Goal: Find specific page/section

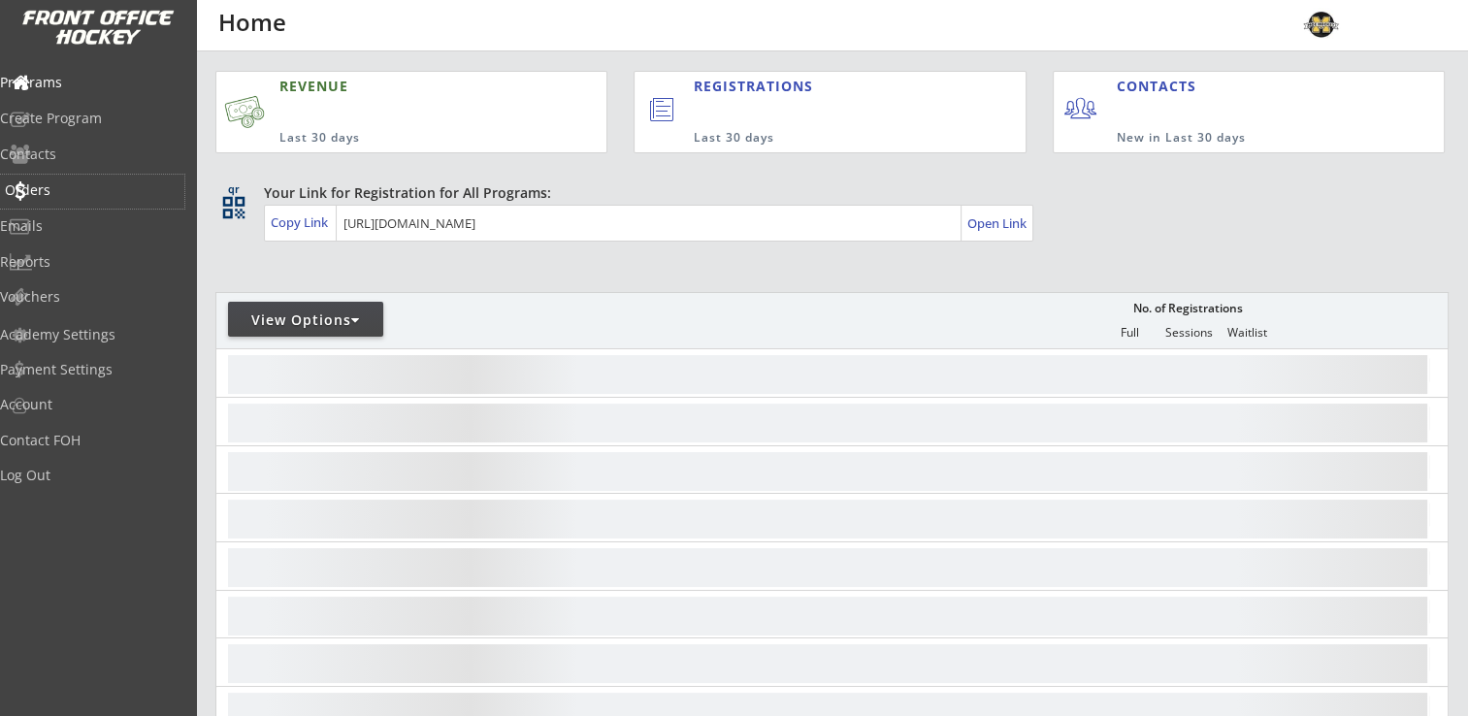
click at [63, 196] on div "Orders" at bounding box center [92, 190] width 175 height 14
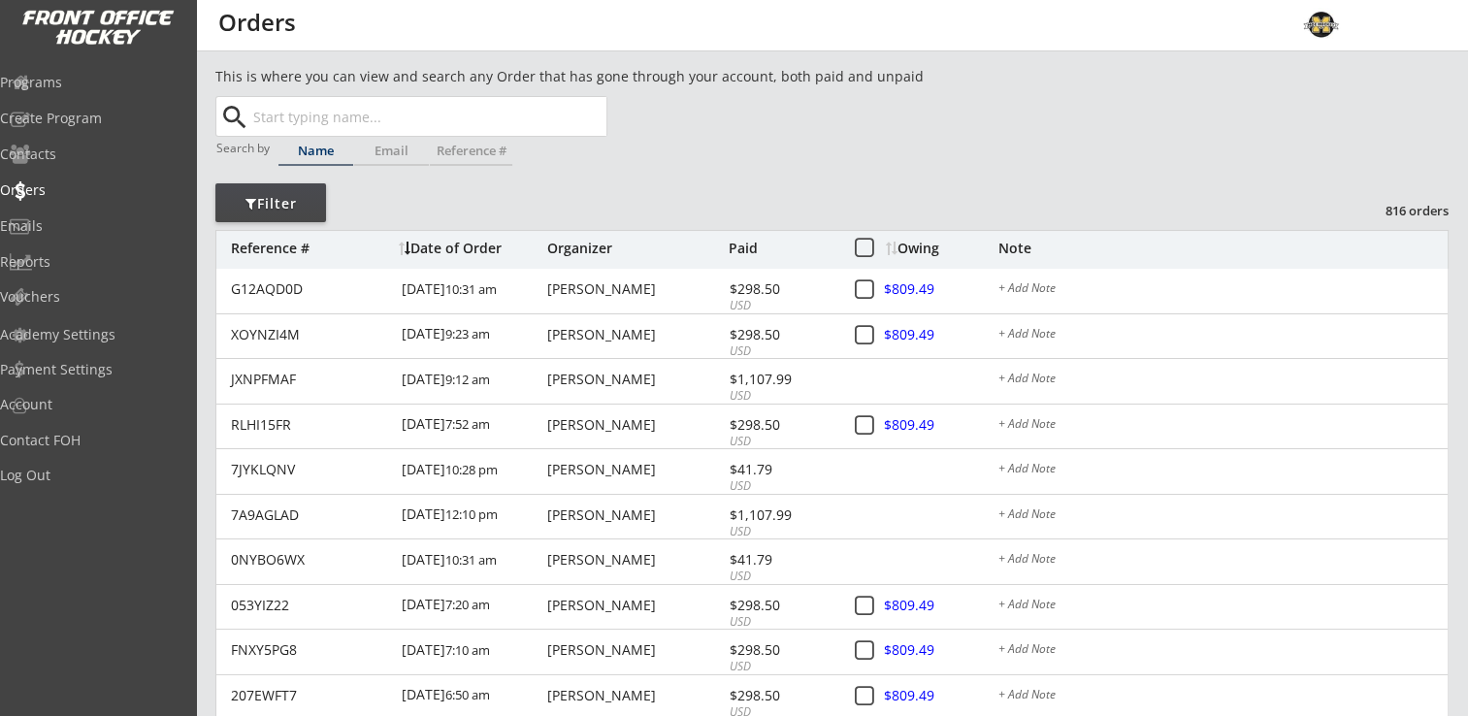
click at [427, 111] on input "text" at bounding box center [427, 116] width 357 height 39
type input "[PERSON_NAME]"
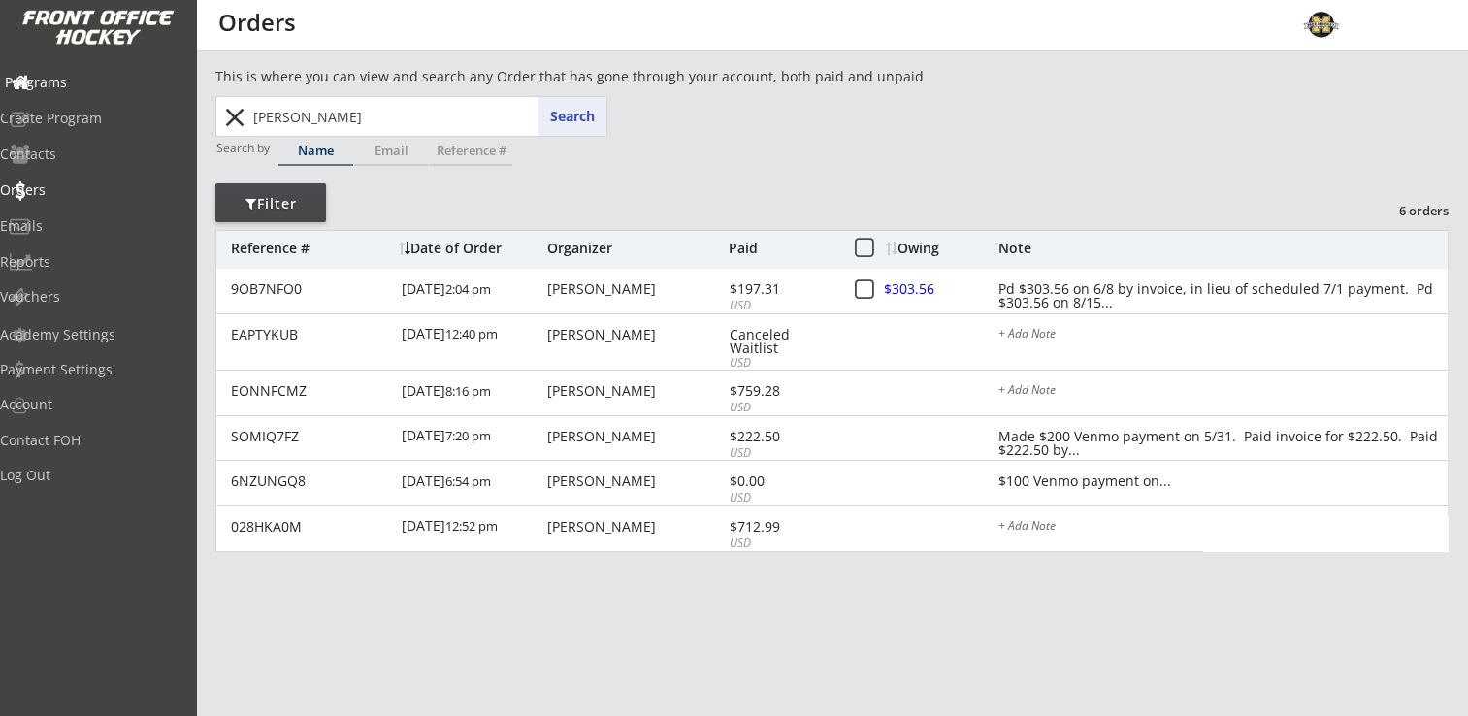
click at [57, 89] on div "Programs" at bounding box center [92, 83] width 175 height 14
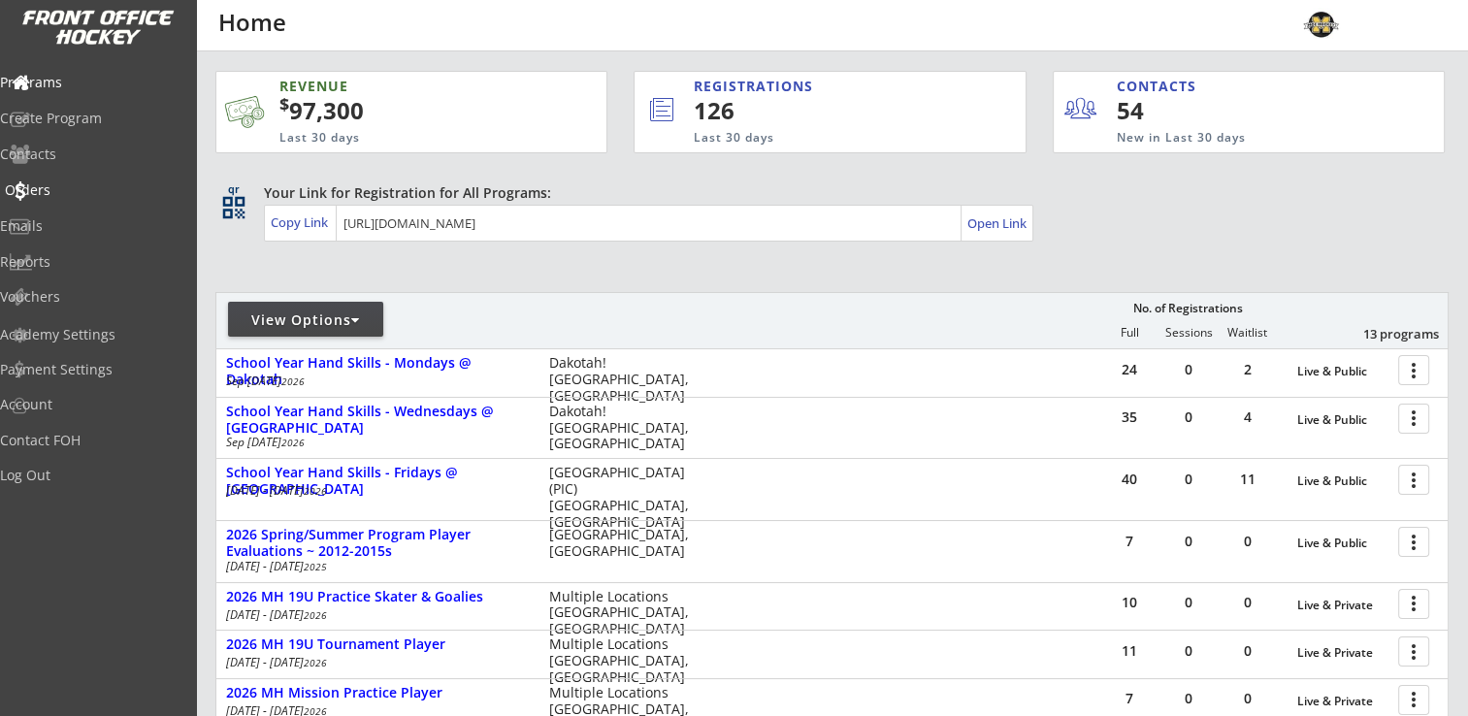
click at [74, 194] on div "Orders" at bounding box center [92, 190] width 175 height 14
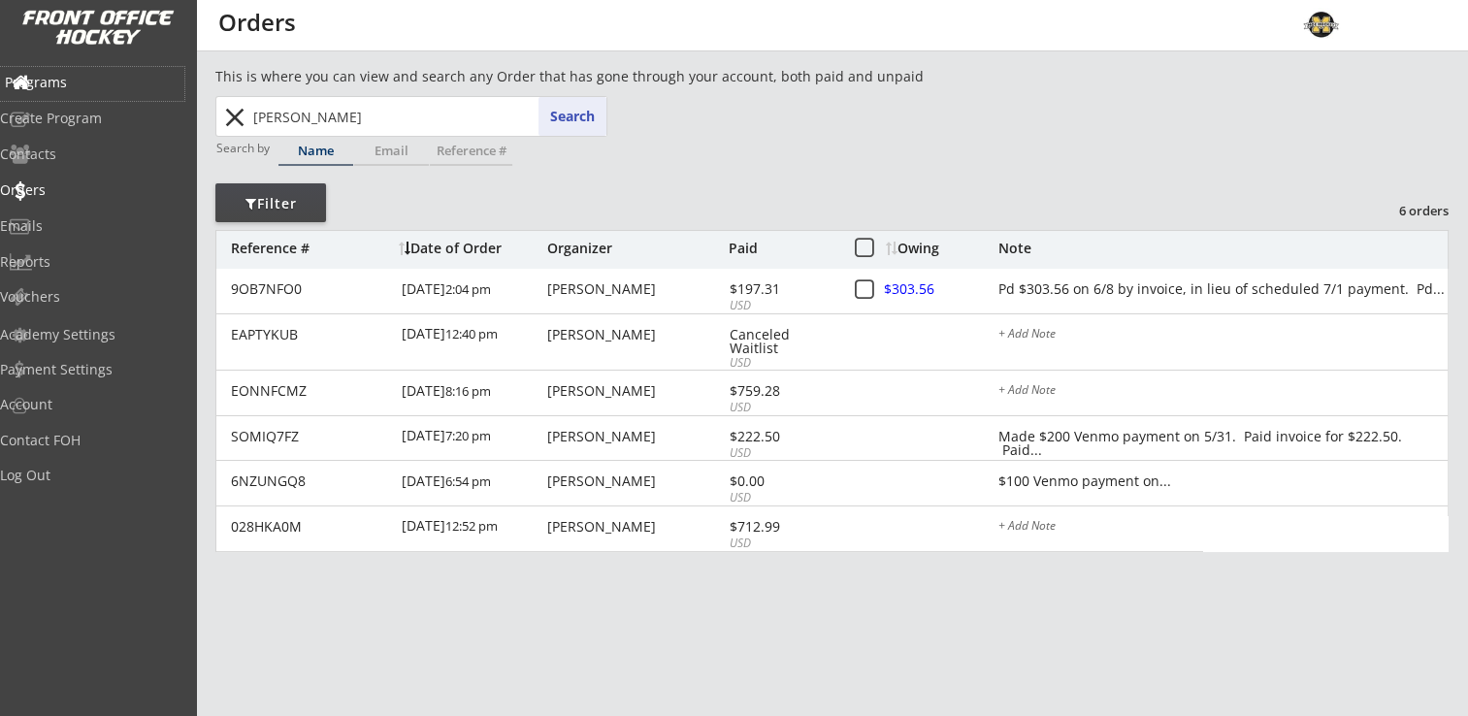
click at [84, 94] on div "Programs" at bounding box center [92, 84] width 184 height 34
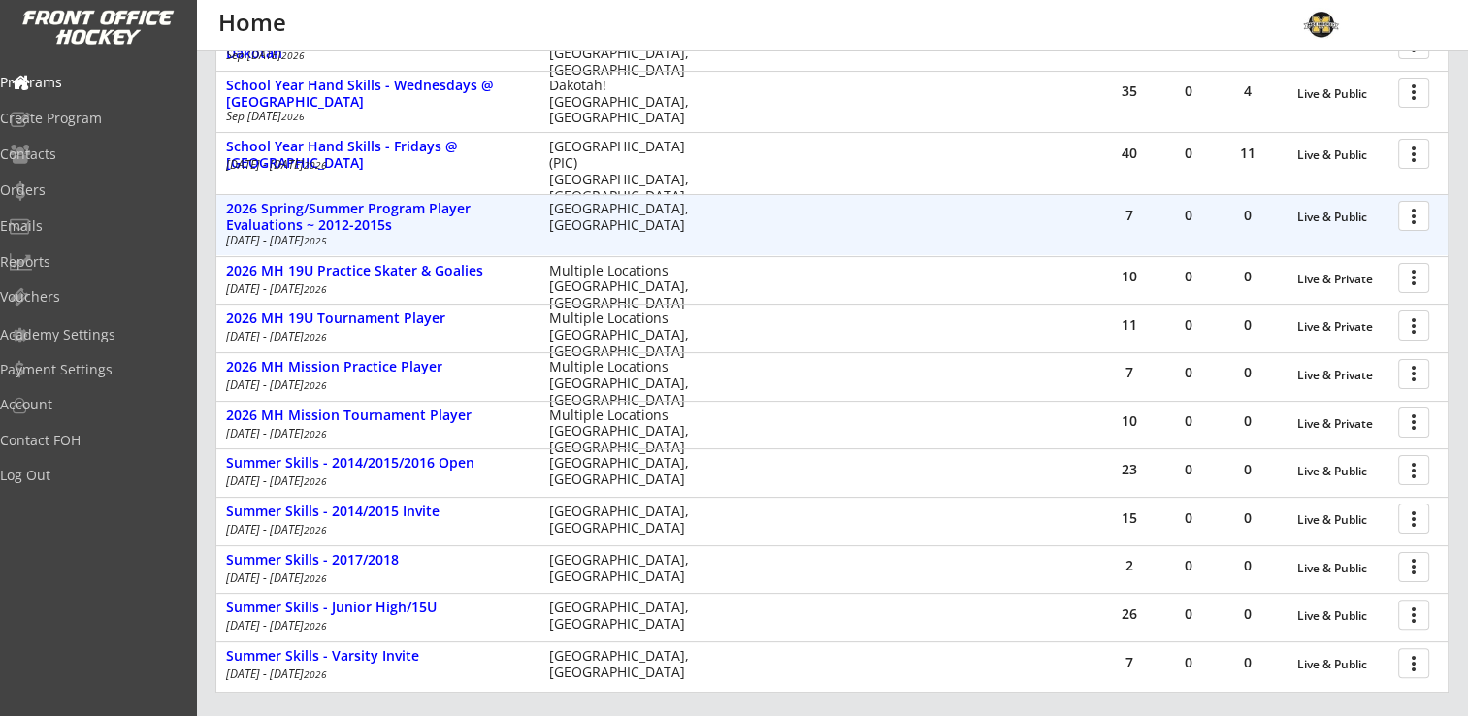
scroll to position [485, 0]
